Goal: Navigation & Orientation: Understand site structure

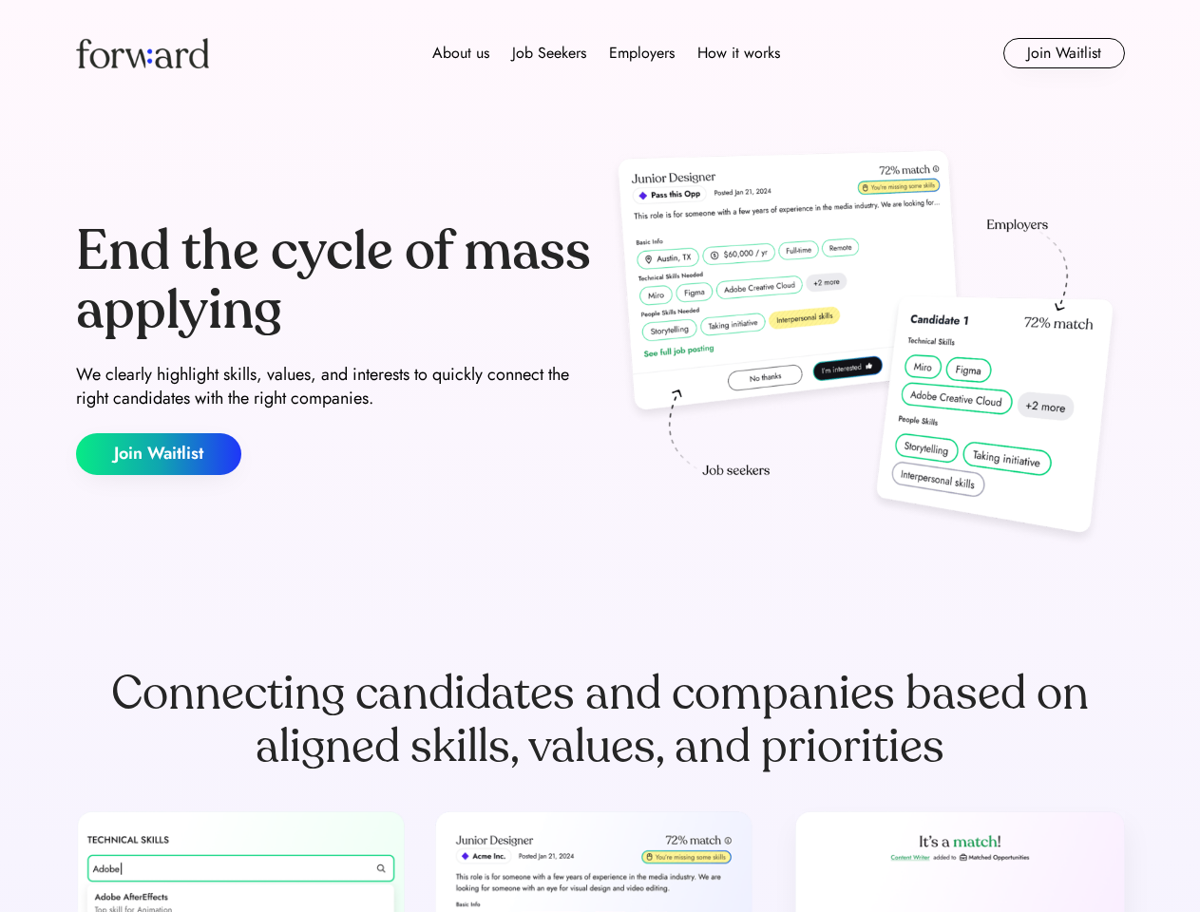
click at [600, 456] on div "End the cycle of mass applying We clearly highlight skills, values, and interes…" at bounding box center [600, 348] width 1049 height 409
click at [601, 53] on div "About us Job Seekers Employers How it works" at bounding box center [606, 53] width 749 height 23
click at [143, 53] on img at bounding box center [142, 53] width 133 height 30
click at [606, 53] on div "About us Job Seekers Employers How it works" at bounding box center [606, 53] width 749 height 23
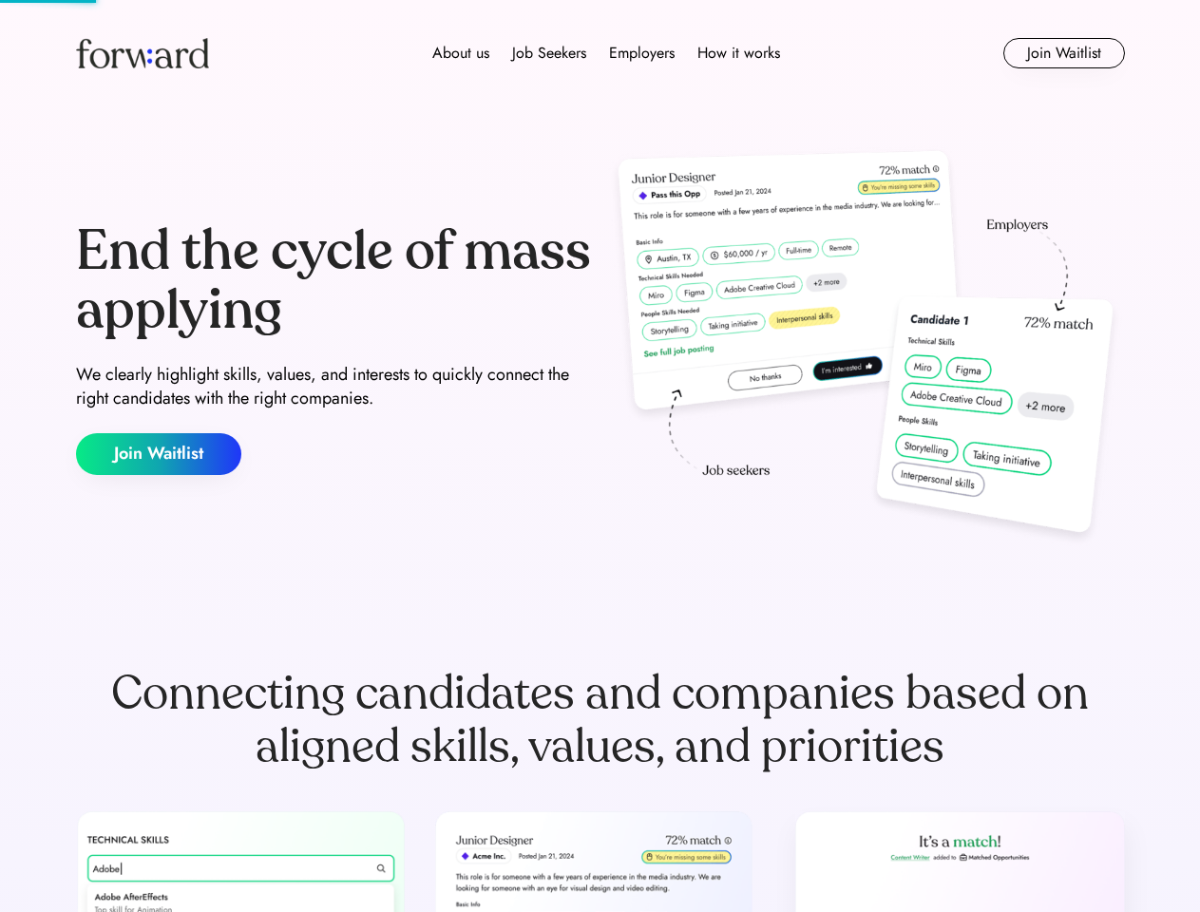
click at [461, 53] on div "About us" at bounding box center [460, 53] width 57 height 23
click at [549, 53] on div "Job Seekers" at bounding box center [549, 53] width 74 height 23
click at [641, 53] on div "Employers" at bounding box center [642, 53] width 66 height 23
click at [737, 53] on div "How it works" at bounding box center [739, 53] width 83 height 23
click at [1063, 53] on button "Join Waitlist" at bounding box center [1065, 53] width 122 height 30
